Goal: Check status

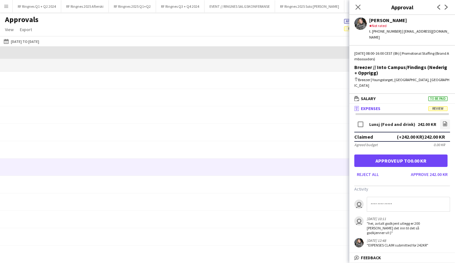
scroll to position [0, 560]
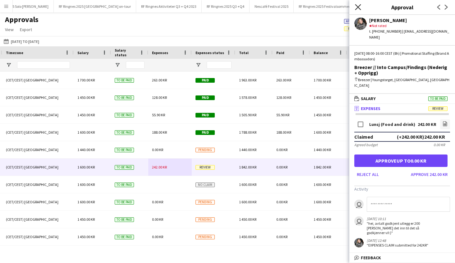
click at [360, 5] on icon at bounding box center [358, 7] width 6 height 6
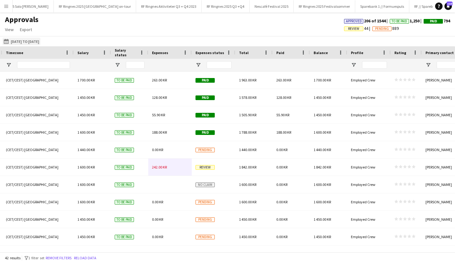
click at [33, 41] on button "[DATE] to [DATE] [DATE] to [DATE]" at bounding box center [21, 41] width 38 height 7
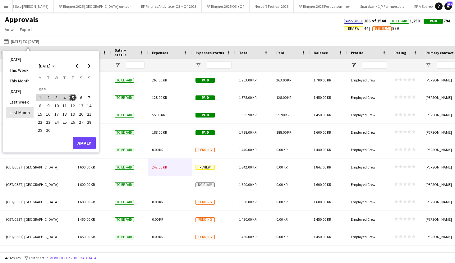
click at [22, 113] on li "Last Month" at bounding box center [20, 112] width 28 height 11
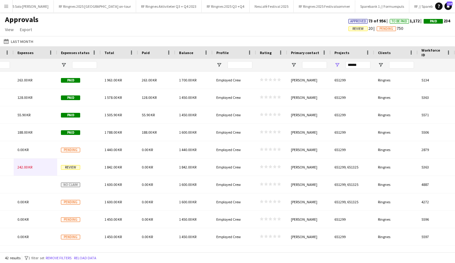
scroll to position [0, 695]
drag, startPoint x: 355, startPoint y: 66, endPoint x: 312, endPoint y: 64, distance: 42.2
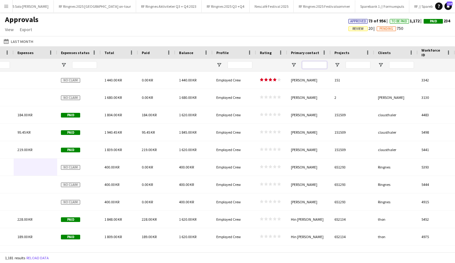
click at [315, 66] on input "Primary contact Filter Input" at bounding box center [314, 64] width 25 height 7
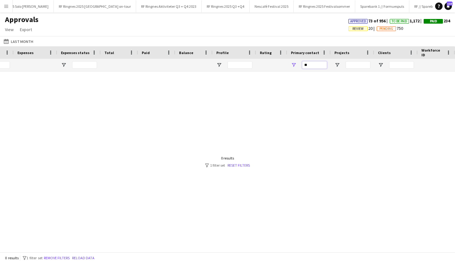
type input "*"
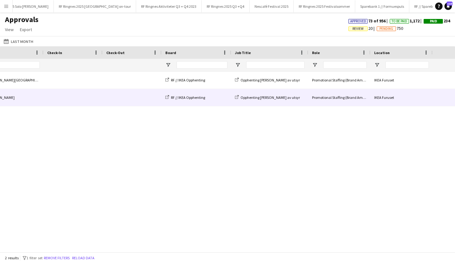
scroll to position [0, 0]
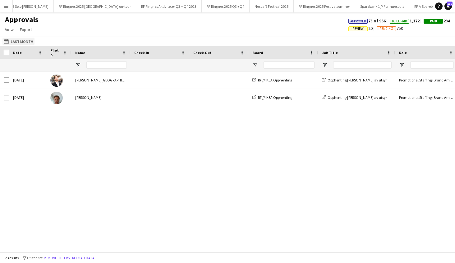
type input "*******"
click at [20, 41] on button "[DATE] to [DATE] Last Month" at bounding box center [18, 41] width 32 height 7
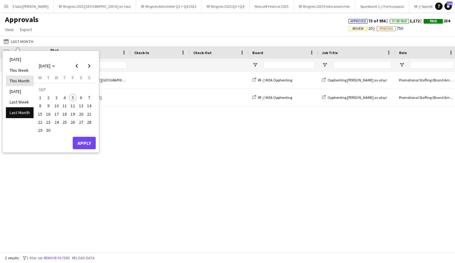
click at [24, 82] on li "This Month" at bounding box center [20, 80] width 28 height 11
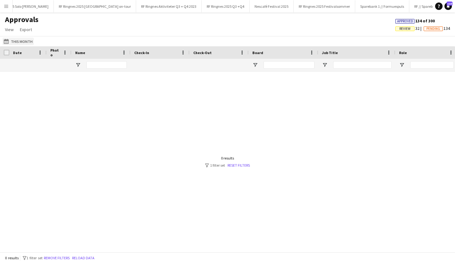
click at [20, 41] on button "[DATE] to [DATE] This Month" at bounding box center [17, 41] width 31 height 7
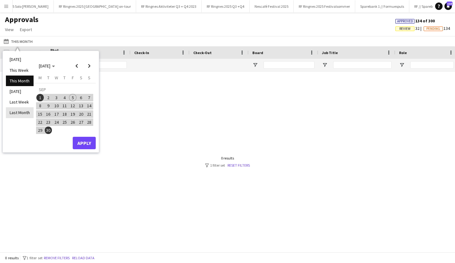
click at [19, 114] on li "Last Month" at bounding box center [20, 112] width 28 height 11
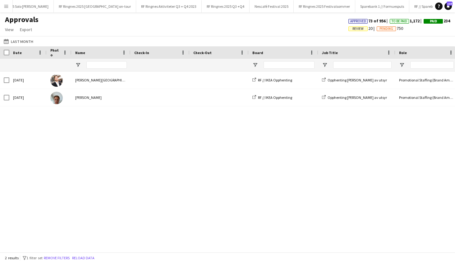
click at [206, 150] on div "[DATE] [PERSON_NAME][GEOGRAPHIC_DATA] RF // IKEA Opphenting Opphenting [PERSON_…" at bounding box center [227, 161] width 455 height 180
